Goal: Information Seeking & Learning: Learn about a topic

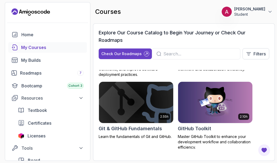
scroll to position [370, 0]
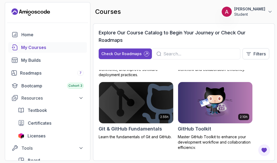
click at [129, 105] on img at bounding box center [136, 103] width 78 height 44
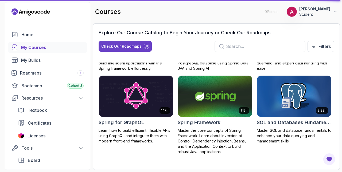
scroll to position [998, 0]
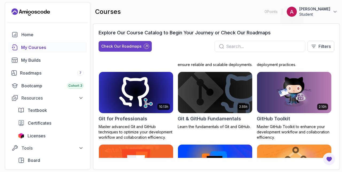
scroll to position [220, 0]
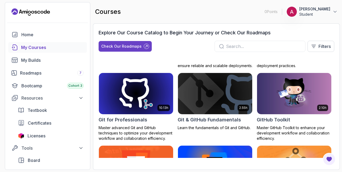
click at [223, 94] on img at bounding box center [215, 94] width 78 height 44
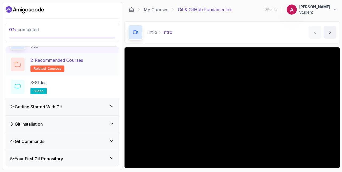
scroll to position [26, 0]
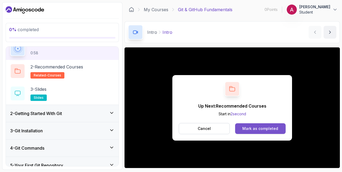
click at [265, 132] on button "Mark as completed" at bounding box center [260, 129] width 50 height 11
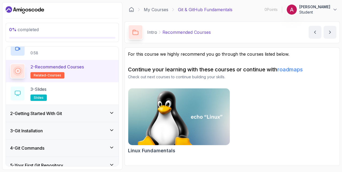
scroll to position [30, 0]
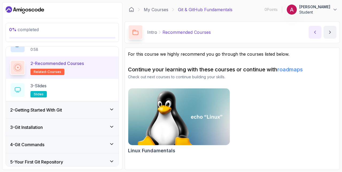
click at [311, 30] on button "previous content" at bounding box center [314, 32] width 13 height 13
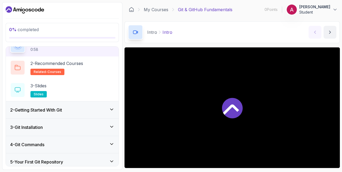
scroll to position [26, 0]
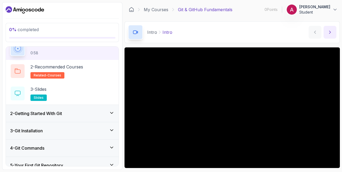
click at [329, 33] on icon "next content" at bounding box center [329, 32] width 5 height 5
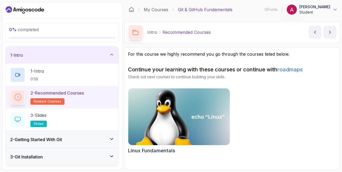
click at [177, 96] on img at bounding box center [179, 117] width 107 height 60
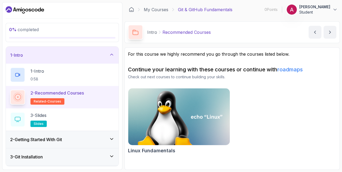
click at [43, 137] on h3 "2 - Getting Started With Git" at bounding box center [36, 140] width 52 height 6
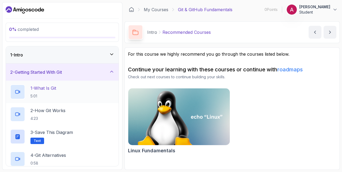
click at [21, 92] on div at bounding box center [17, 92] width 15 height 15
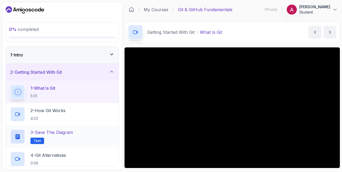
click at [20, 140] on div at bounding box center [17, 136] width 15 height 15
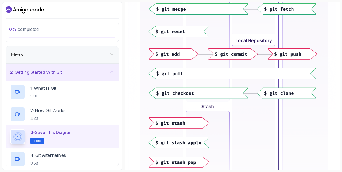
scroll to position [195, 0]
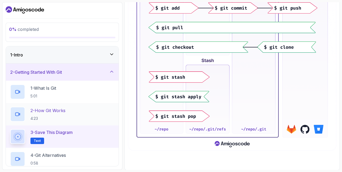
click at [34, 113] on p "2 - How Git Works" at bounding box center [47, 111] width 35 height 6
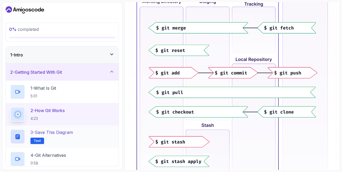
scroll to position [316, 0]
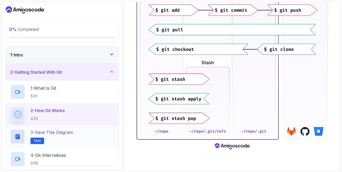
click at [14, 115] on icon at bounding box center [17, 114] width 7 height 7
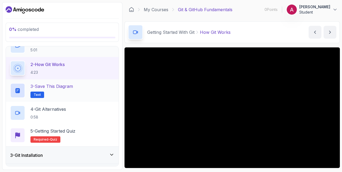
scroll to position [48, 0]
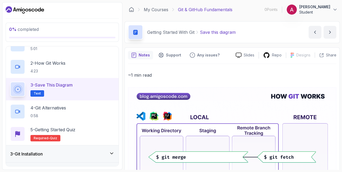
click at [83, 89] on div "3 - Save this diagram Text" at bounding box center [62, 89] width 104 height 15
click at [51, 67] on h2 "2 - How Git Works 4:23" at bounding box center [47, 67] width 35 height 14
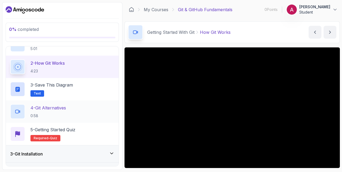
click at [46, 107] on p "4 - Git Alternatives" at bounding box center [48, 108] width 36 height 6
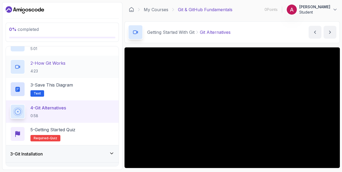
click at [42, 69] on p "4:23" at bounding box center [47, 71] width 35 height 5
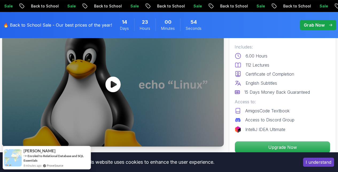
scroll to position [48, 0]
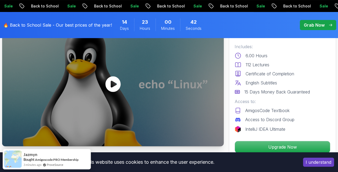
click at [110, 85] on icon at bounding box center [112, 85] width 15 height 16
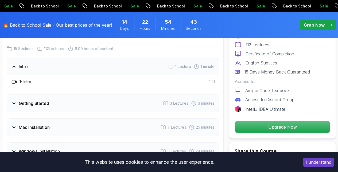
scroll to position [744, 0]
click at [138, 66] on div "Intro 1 Lecture 1 minute" at bounding box center [113, 67] width 212 height 18
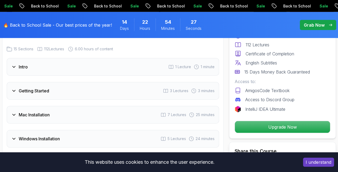
click at [138, 66] on div "Intro 1 Lecture 1 minute" at bounding box center [113, 67] width 212 height 18
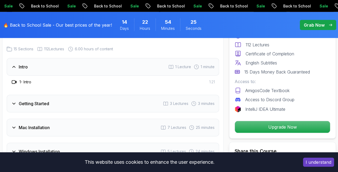
click at [114, 103] on div "Getting Started 3 Lectures 3 minutes" at bounding box center [113, 104] width 212 height 18
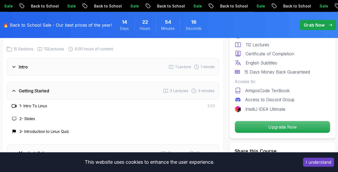
click at [75, 71] on div "Intro 1 Lecture 1 minute" at bounding box center [113, 67] width 212 height 18
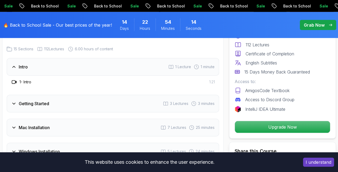
click at [60, 86] on div "1 - Intro 1:21" at bounding box center [113, 82] width 212 height 13
click at [47, 107] on div "Getting Started 3 Lectures 3 minutes" at bounding box center [113, 104] width 212 height 18
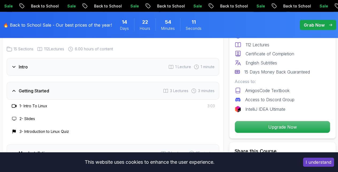
click at [40, 106] on h3 "1 - Intro To Linux" at bounding box center [33, 106] width 28 height 5
click at [17, 105] on icon at bounding box center [13, 106] width 5 height 5
click at [14, 105] on icon at bounding box center [13, 106] width 5 height 5
click at [29, 91] on h3 "Getting Started" at bounding box center [34, 91] width 30 height 6
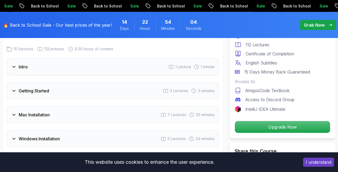
click at [37, 94] on div "Getting Started 3 Lectures 3 minutes" at bounding box center [113, 91] width 212 height 18
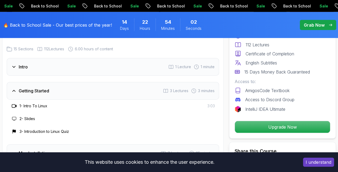
click at [29, 115] on div "2 - Slides" at bounding box center [113, 119] width 212 height 13
click at [26, 119] on h3 "2 - Slides" at bounding box center [26, 118] width 15 height 5
click at [31, 127] on div "3 - Introduction to Linux Quiz" at bounding box center [113, 131] width 212 height 13
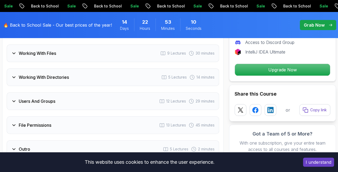
scroll to position [1034, 0]
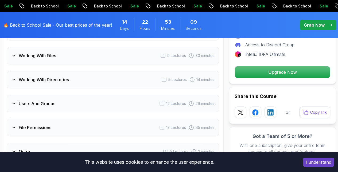
click at [55, 101] on h3 "Users And Groups" at bounding box center [37, 104] width 37 height 6
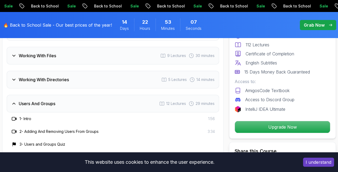
click at [24, 117] on h3 "1 - Intro" at bounding box center [25, 118] width 12 height 5
click at [21, 130] on h3 "2 - Adding And Removing Users From Groups" at bounding box center [58, 131] width 79 height 5
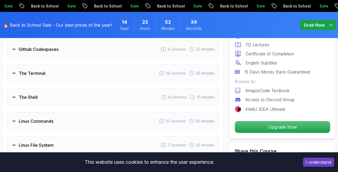
scroll to position [882, 0]
click at [78, 53] on div "Github Codespaces 6 Lectures 22 minutes" at bounding box center [113, 49] width 212 height 18
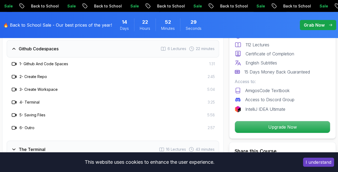
click at [39, 74] on h3 "2 - Create Repo" at bounding box center [33, 76] width 28 height 5
click at [13, 74] on icon at bounding box center [13, 76] width 5 height 5
click at [13, 75] on icon at bounding box center [13, 76] width 5 height 5
click at [13, 88] on icon at bounding box center [13, 89] width 5 height 5
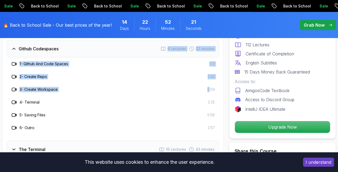
drag, startPoint x: 209, startPoint y: 88, endPoint x: 166, endPoint y: 48, distance: 58.6
click at [166, 48] on div "Github Codespaces 6 Lectures 22 minutes 1 - Github And Code Spaces 1:31 2 - Cre…" at bounding box center [113, 87] width 212 height 95
click at [172, 75] on div "2 - Create Repo 2:45" at bounding box center [113, 77] width 204 height 6
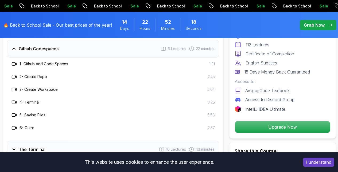
click at [163, 46] on icon at bounding box center [162, 48] width 5 height 5
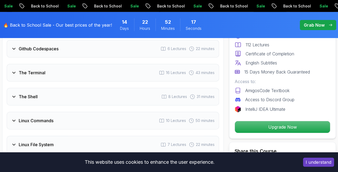
click at [163, 46] on icon at bounding box center [162, 48] width 5 height 5
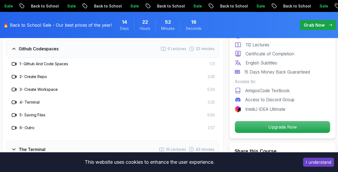
click at [163, 46] on icon at bounding box center [162, 48] width 5 height 5
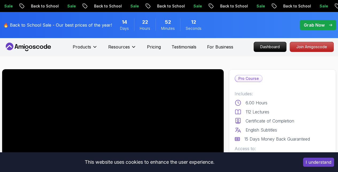
scroll to position [0, 0]
